Goal: Task Accomplishment & Management: Manage account settings

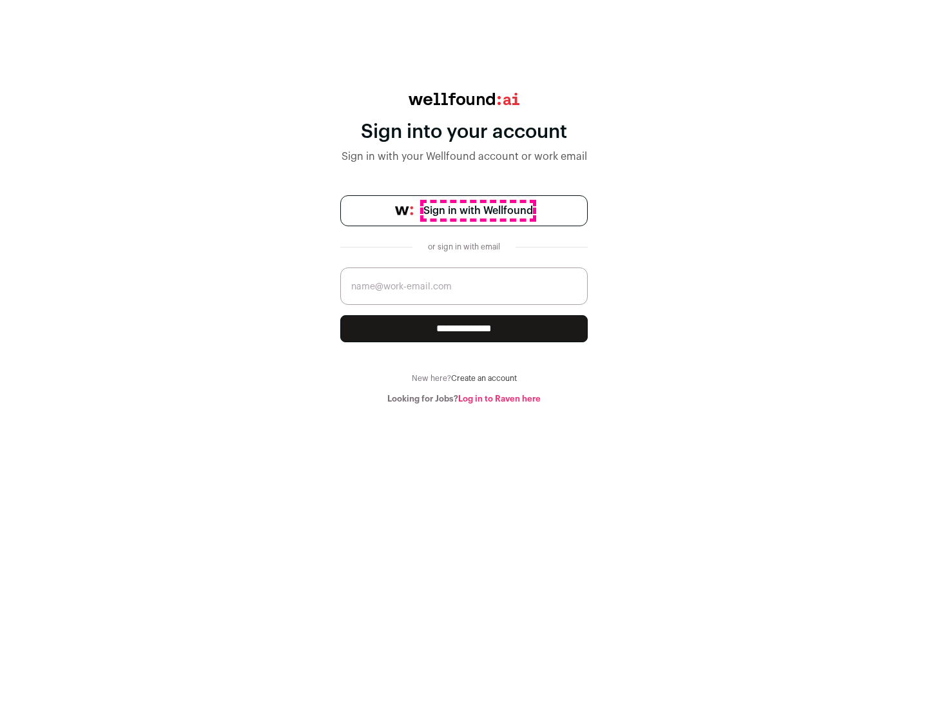
click at [477, 211] on span "Sign in with Wellfound" at bounding box center [478, 210] width 110 height 15
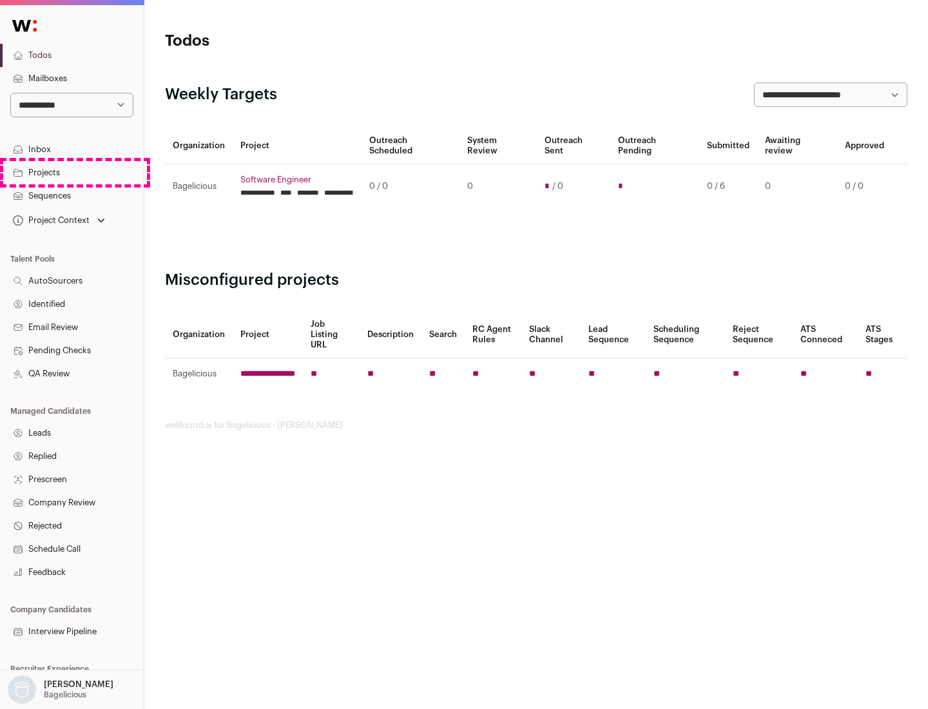
click at [71, 172] on link "Projects" at bounding box center [72, 172] width 144 height 23
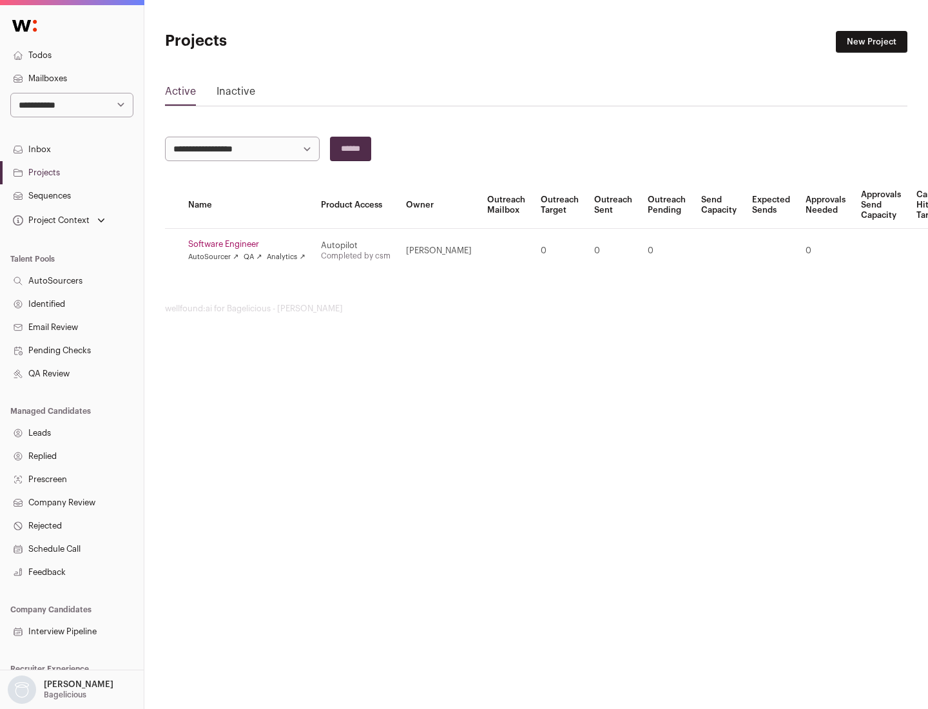
click at [251, 244] on link "Software Engineer" at bounding box center [246, 244] width 117 height 10
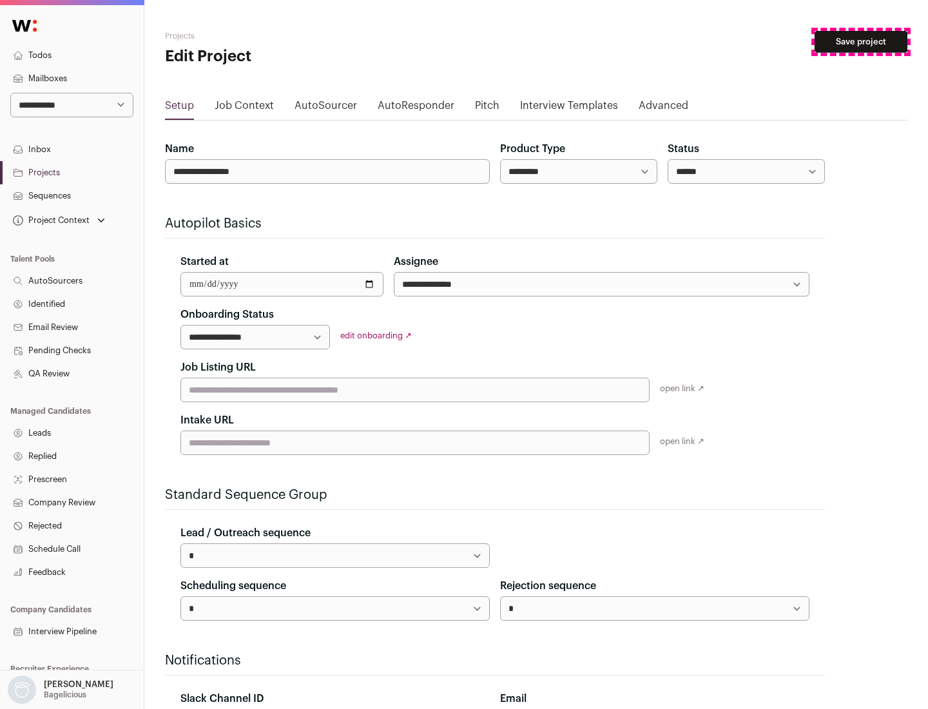
click at [861, 42] on button "Save project" at bounding box center [860, 42] width 93 height 22
